Goal: Transaction & Acquisition: Purchase product/service

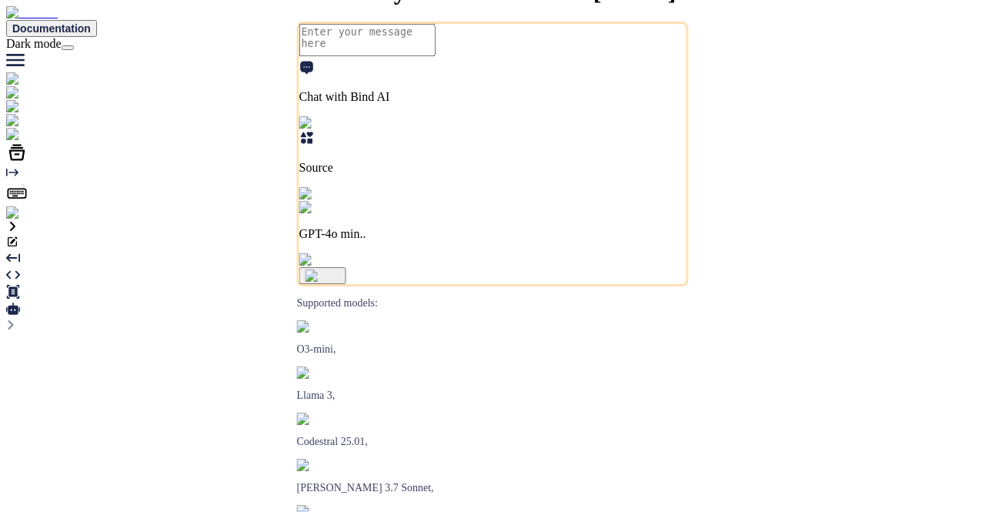
type textarea "x"
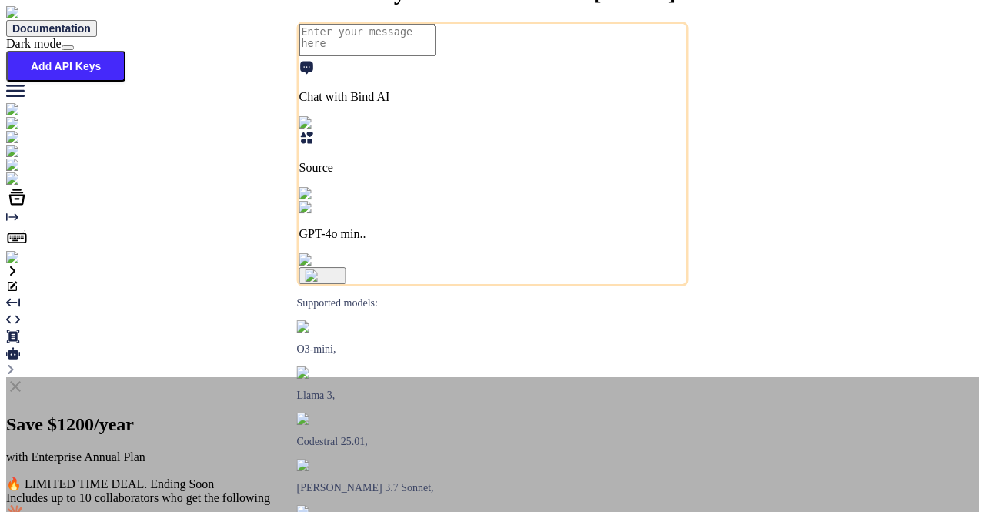
type textarea "x"
click at [21, 381] on icon at bounding box center [15, 386] width 11 height 11
type textarea "x"
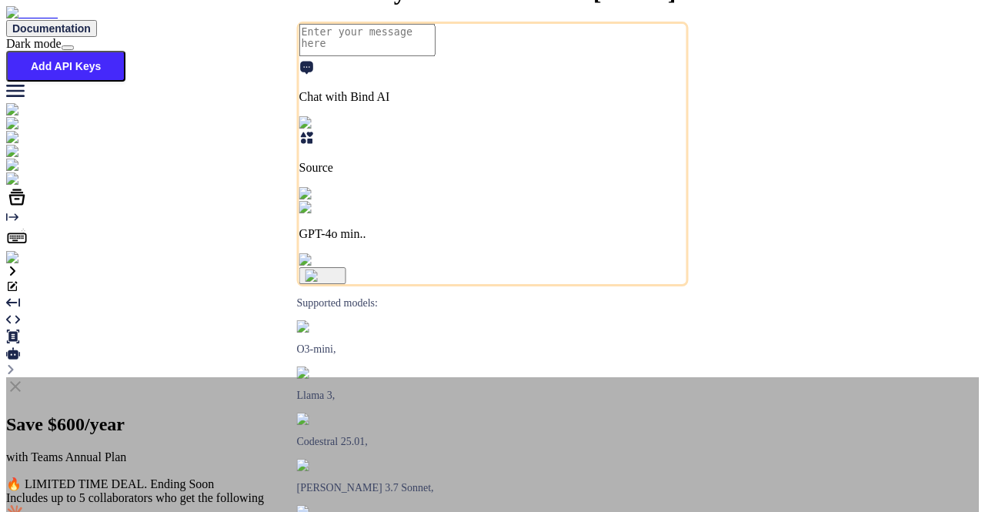
type textarea "x"
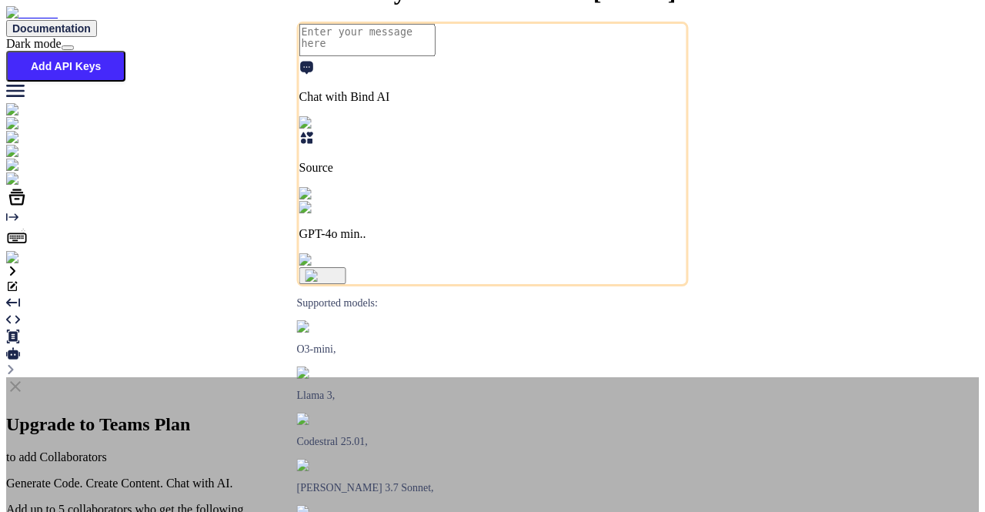
drag, startPoint x: 371, startPoint y: 135, endPoint x: 319, endPoint y: 156, distance: 56.6
click at [319, 414] on div "Upgrade to Teams Plan to add Collaborators Generate Code. Create Content. Chat …" at bounding box center [492, 452] width 973 height 76
drag, startPoint x: 346, startPoint y: 221, endPoint x: 360, endPoint y: 346, distance: 126.3
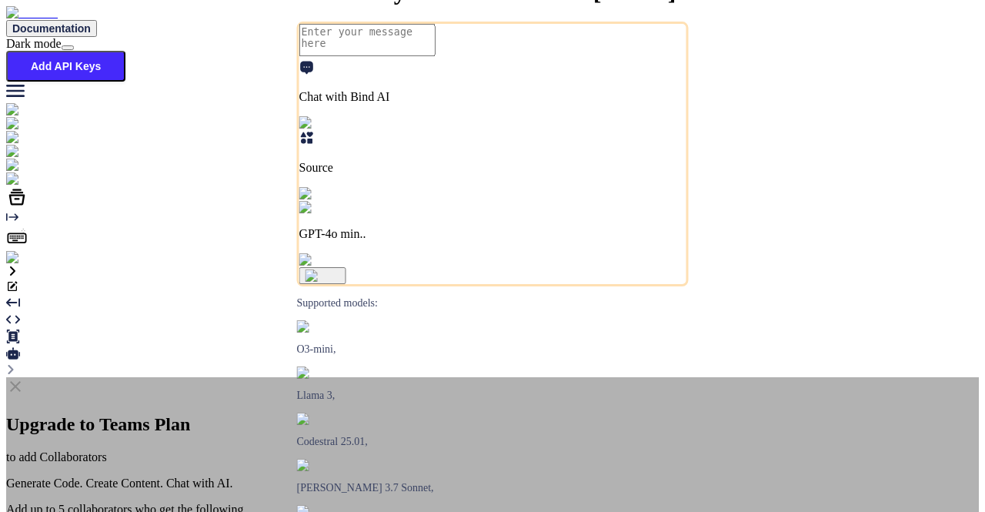
drag, startPoint x: 341, startPoint y: 241, endPoint x: 365, endPoint y: 245, distance: 24.2
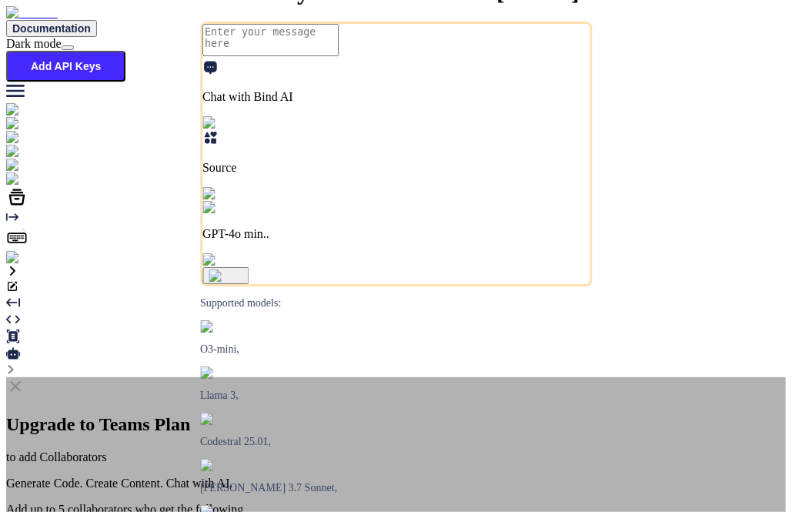
drag, startPoint x: 241, startPoint y: 234, endPoint x: 271, endPoint y: 226, distance: 31.0
drag, startPoint x: 252, startPoint y: 232, endPoint x: 260, endPoint y: 294, distance: 62.1
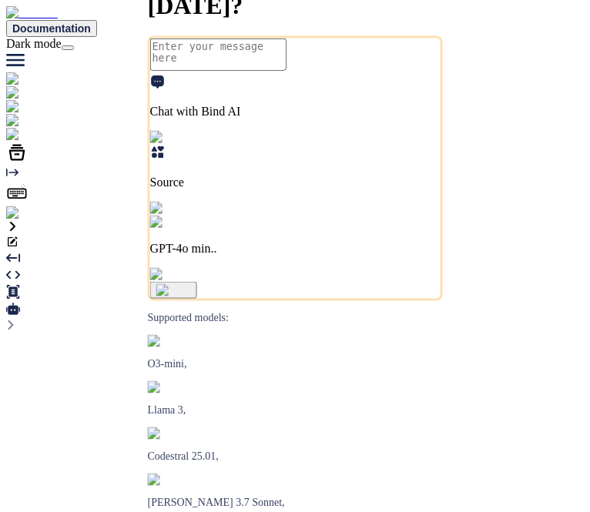
type textarea "x"
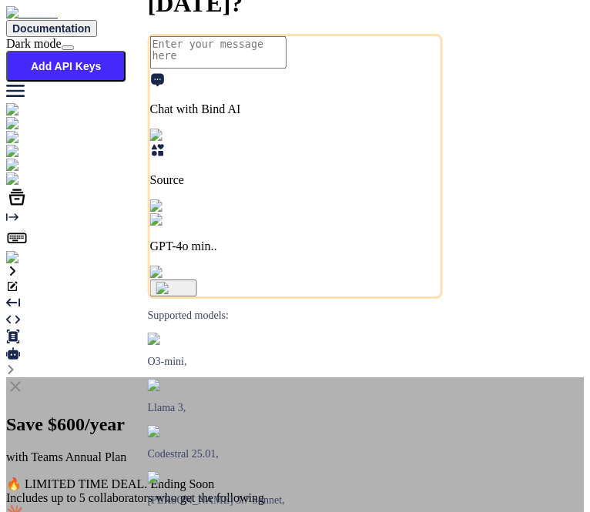
type textarea "x"
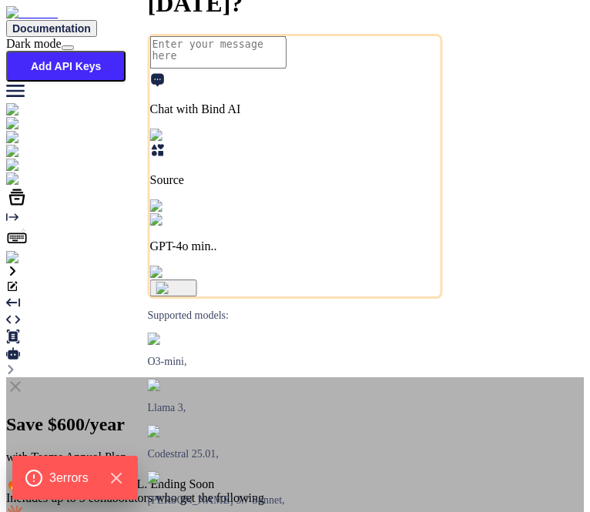
click at [21, 381] on icon at bounding box center [15, 386] width 11 height 11
